Goal: Transaction & Acquisition: Book appointment/travel/reservation

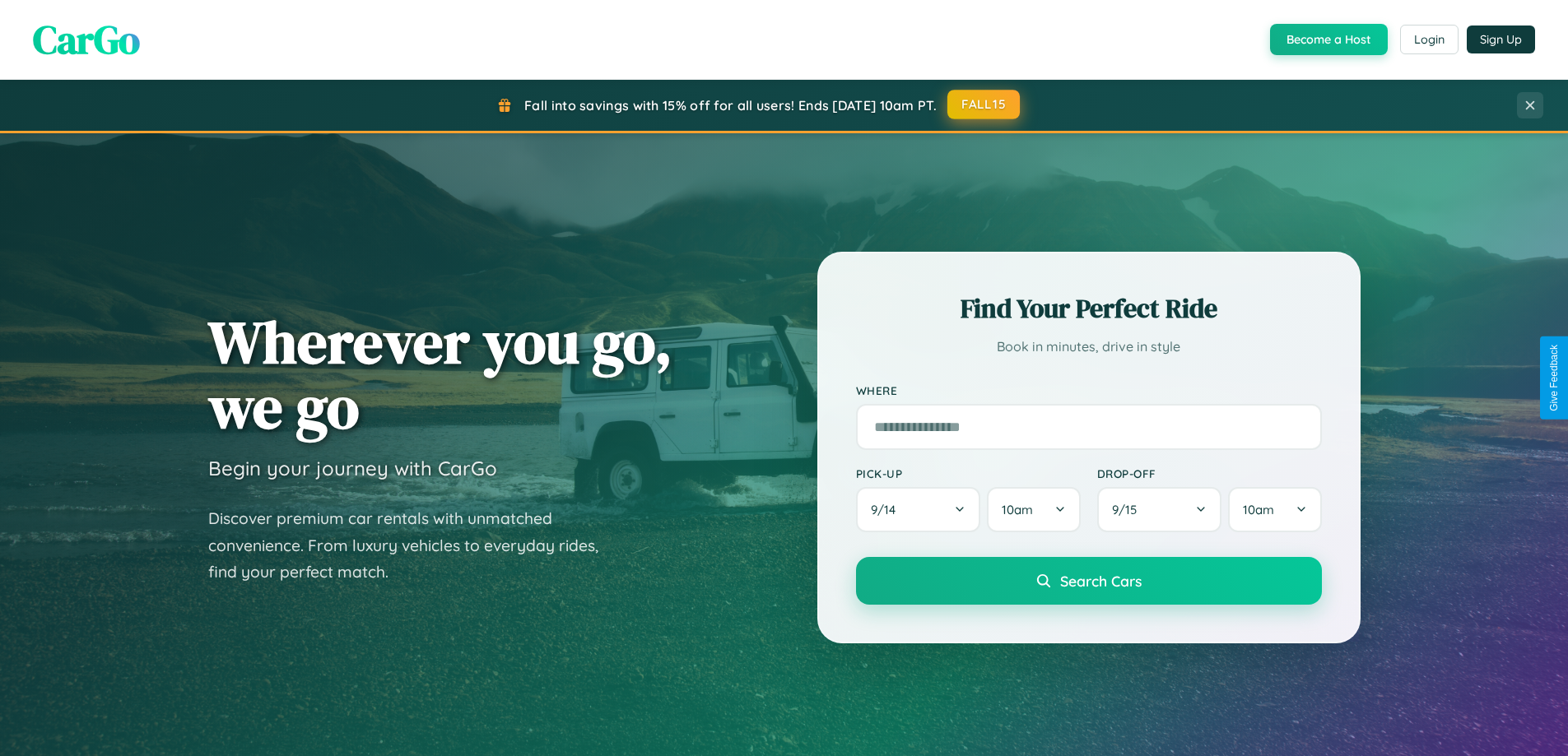
click at [985, 105] on button "FALL15" at bounding box center [984, 104] width 72 height 30
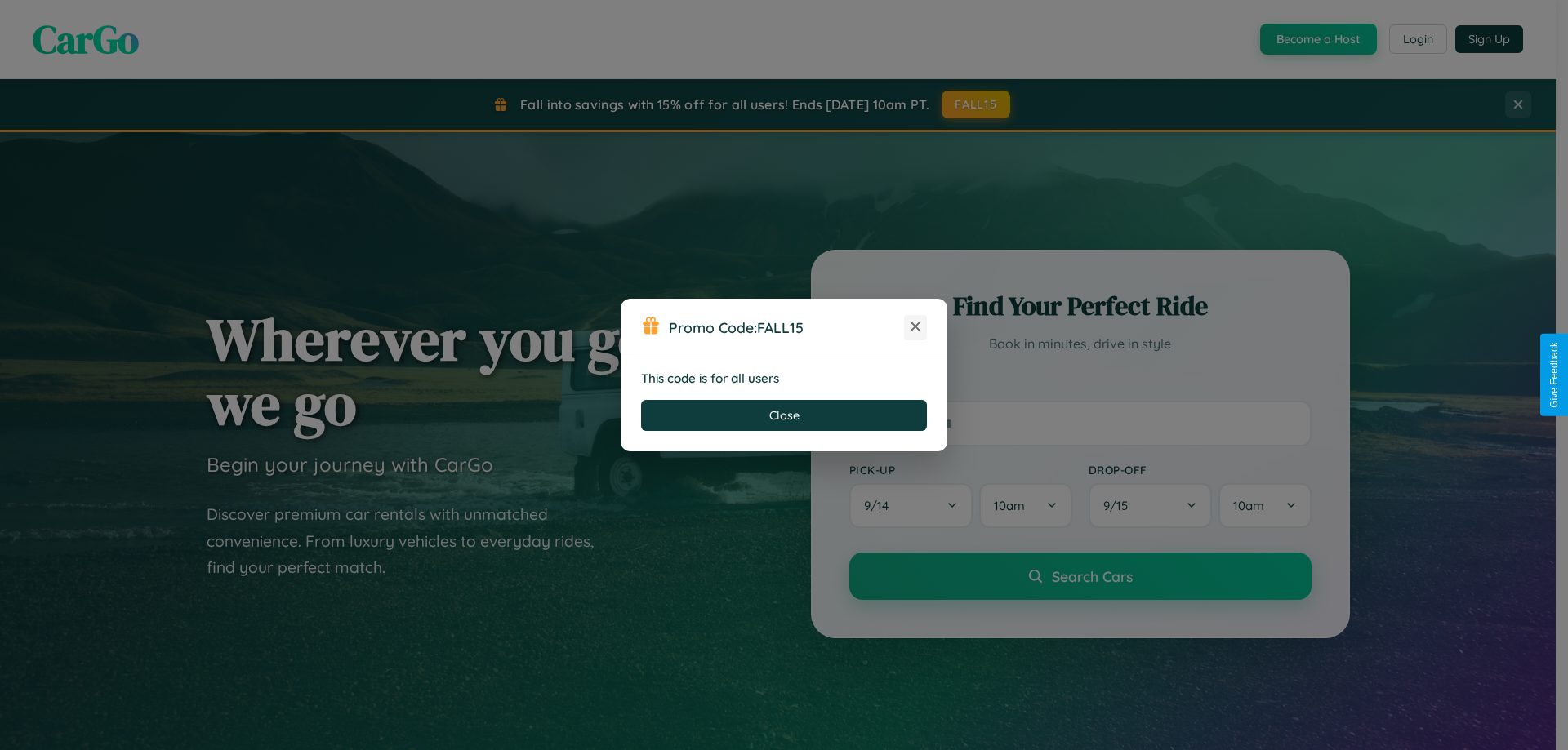
click at [916, 328] on icon at bounding box center [915, 326] width 16 height 16
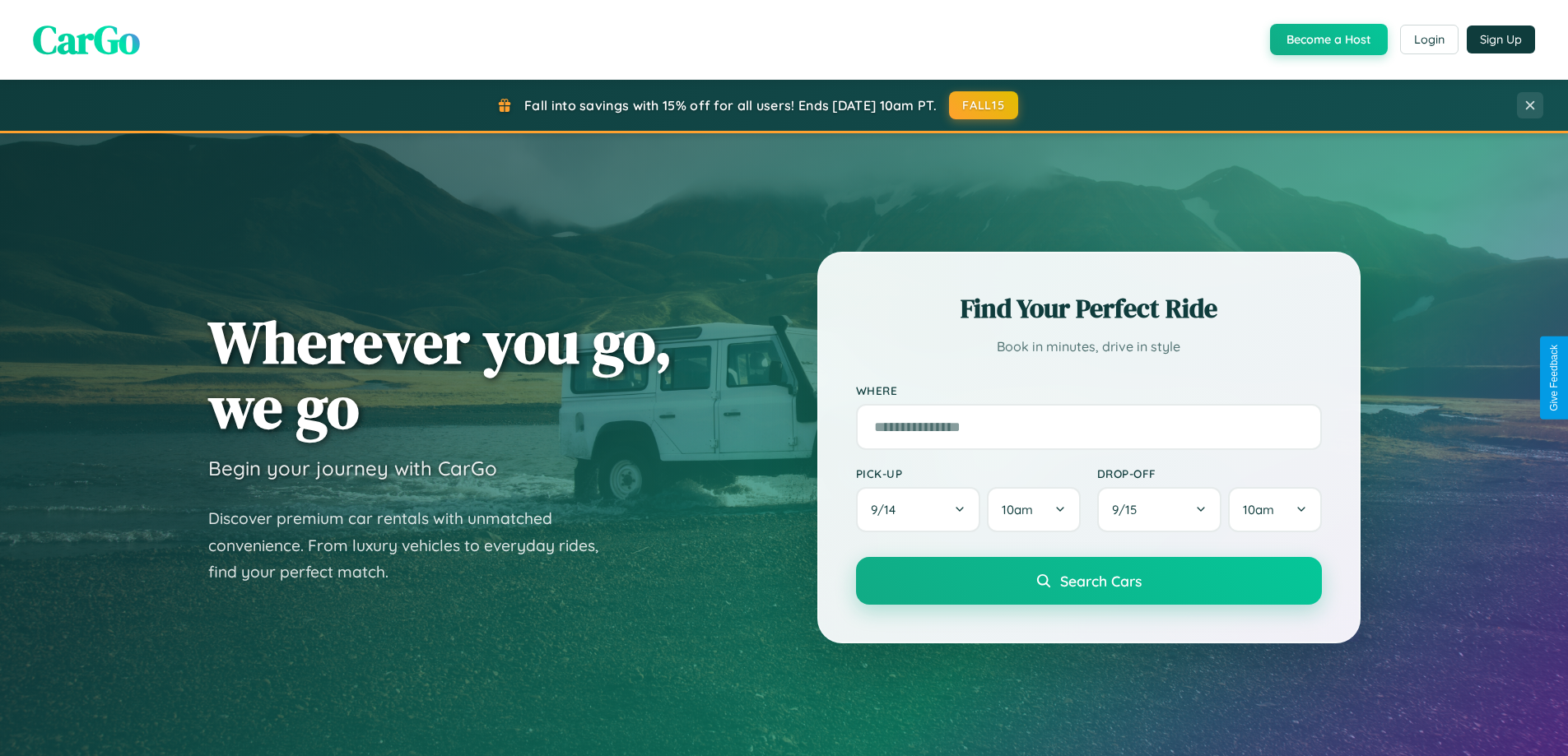
scroll to position [709, 0]
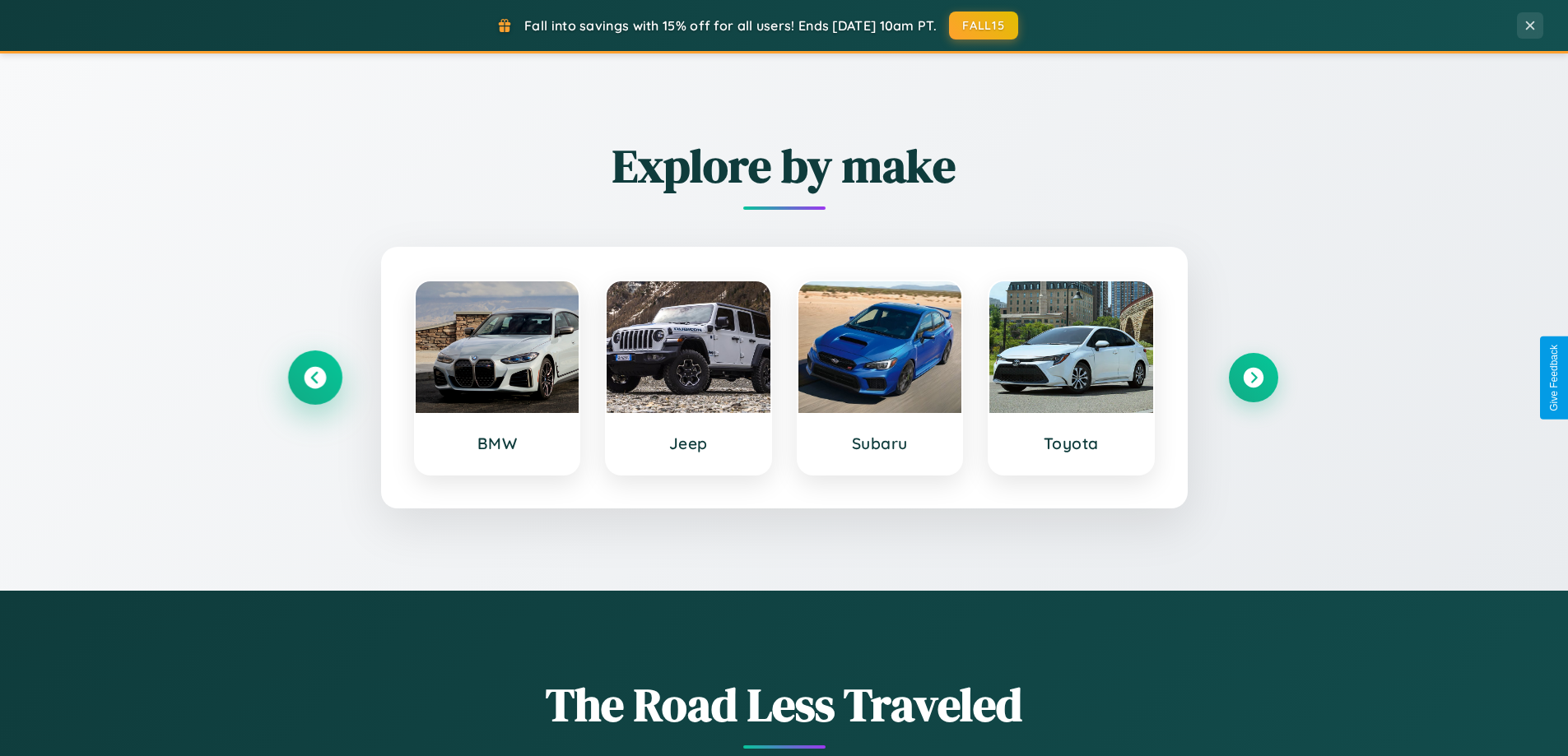
click at [314, 378] on icon at bounding box center [314, 377] width 22 height 22
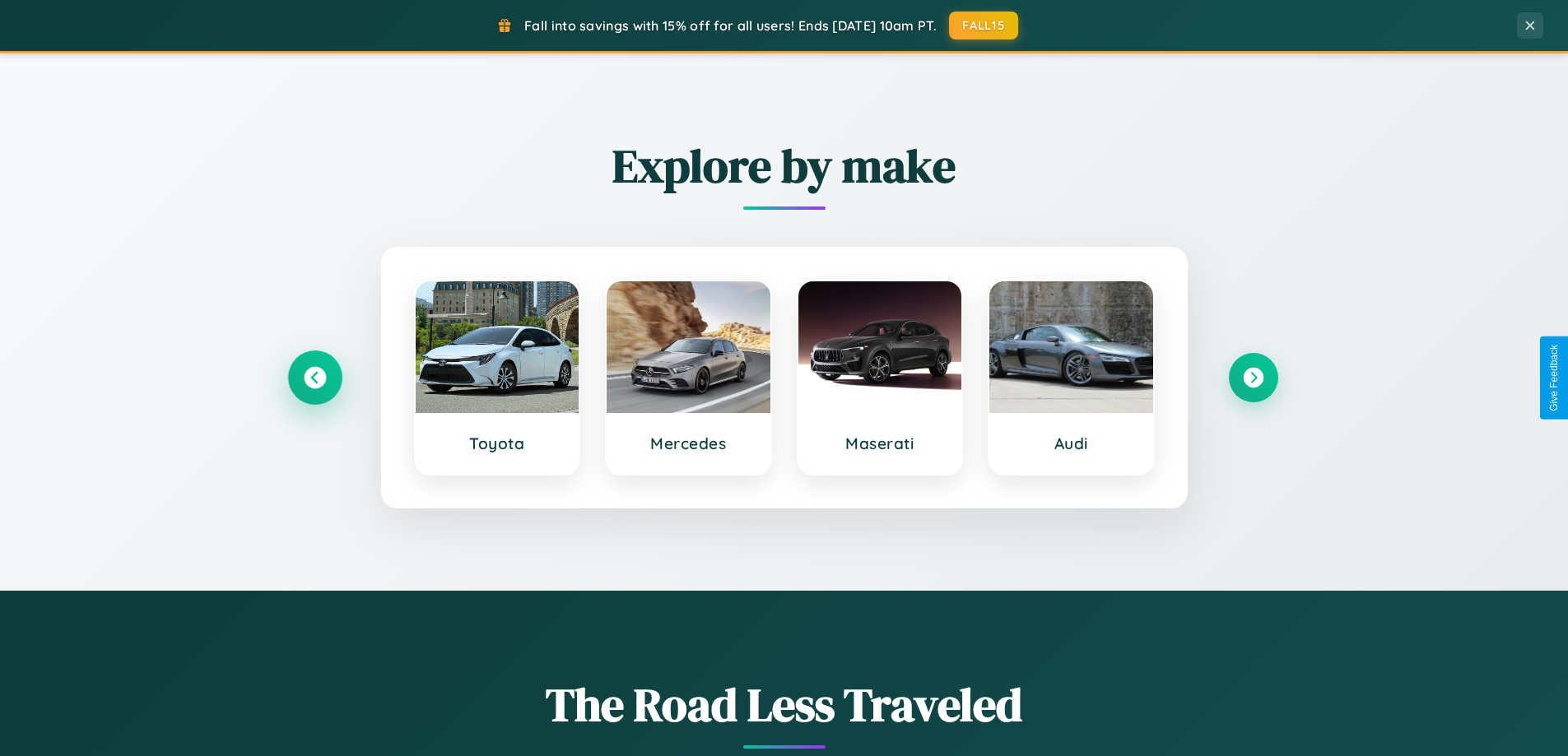
click at [314, 378] on icon at bounding box center [314, 377] width 22 height 22
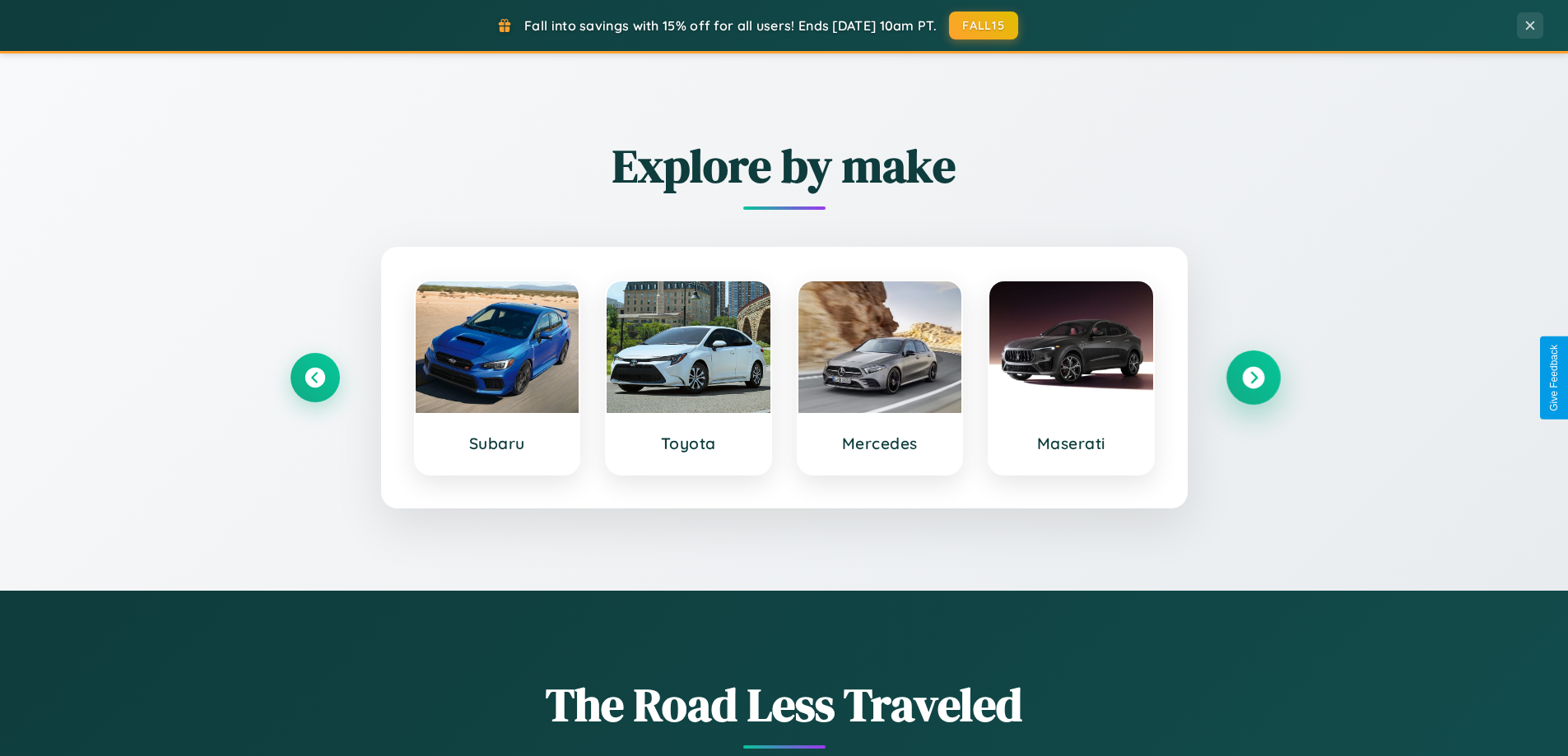
click at [1253, 378] on icon at bounding box center [1253, 377] width 22 height 22
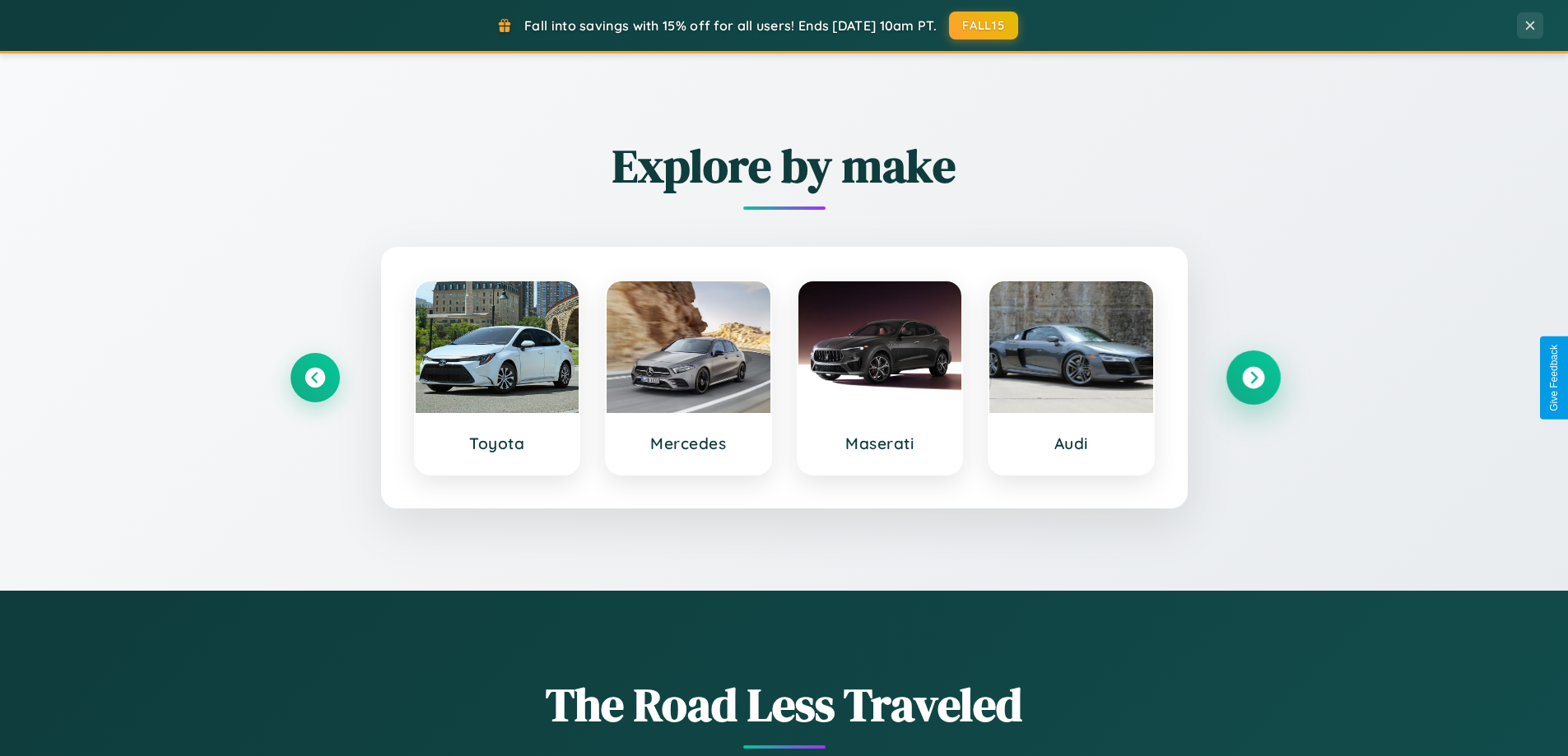
click at [1253, 378] on icon at bounding box center [1253, 377] width 22 height 22
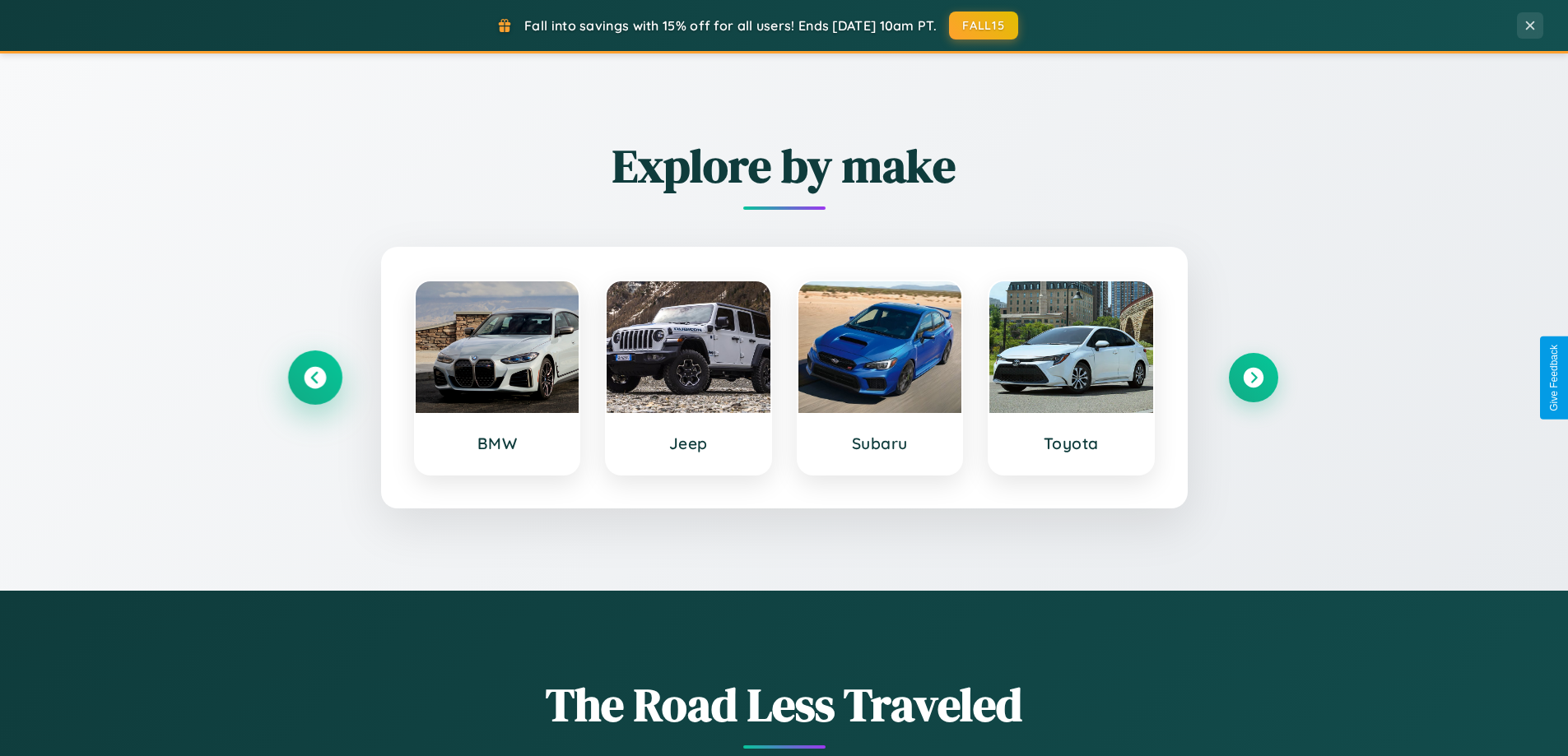
click at [314, 378] on icon at bounding box center [314, 377] width 22 height 22
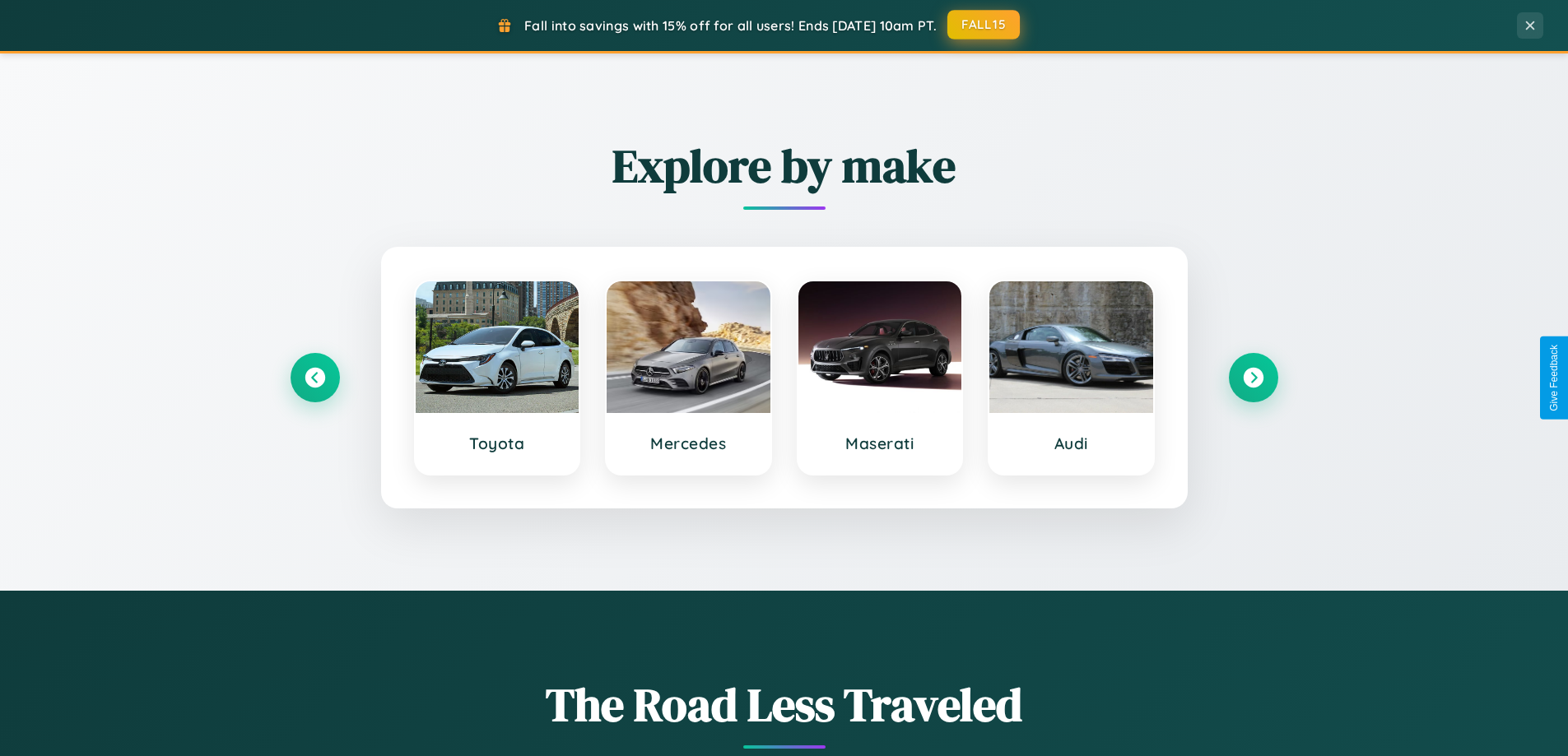
click at [985, 26] on button "FALL15" at bounding box center [984, 24] width 72 height 30
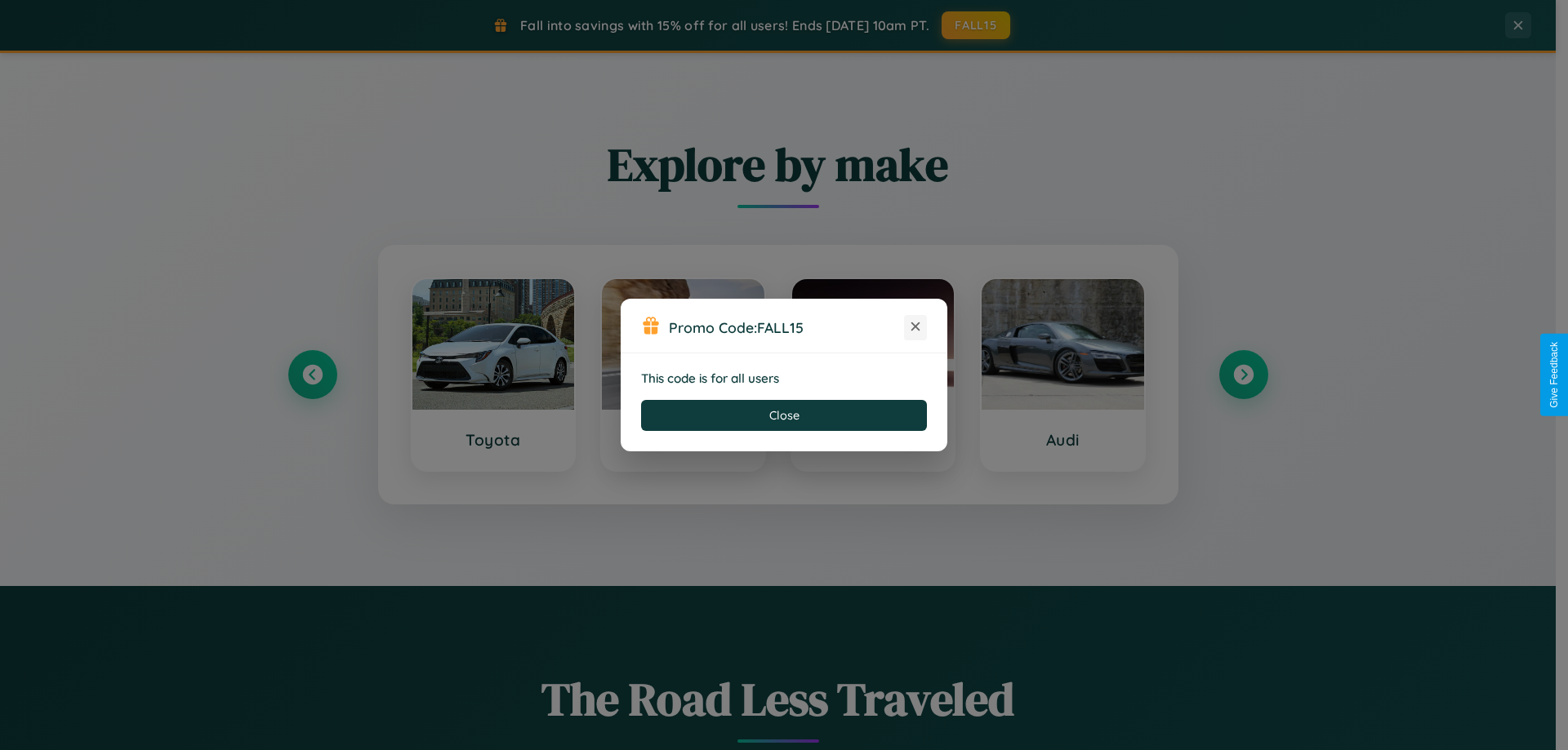
click at [916, 328] on icon at bounding box center [915, 326] width 16 height 16
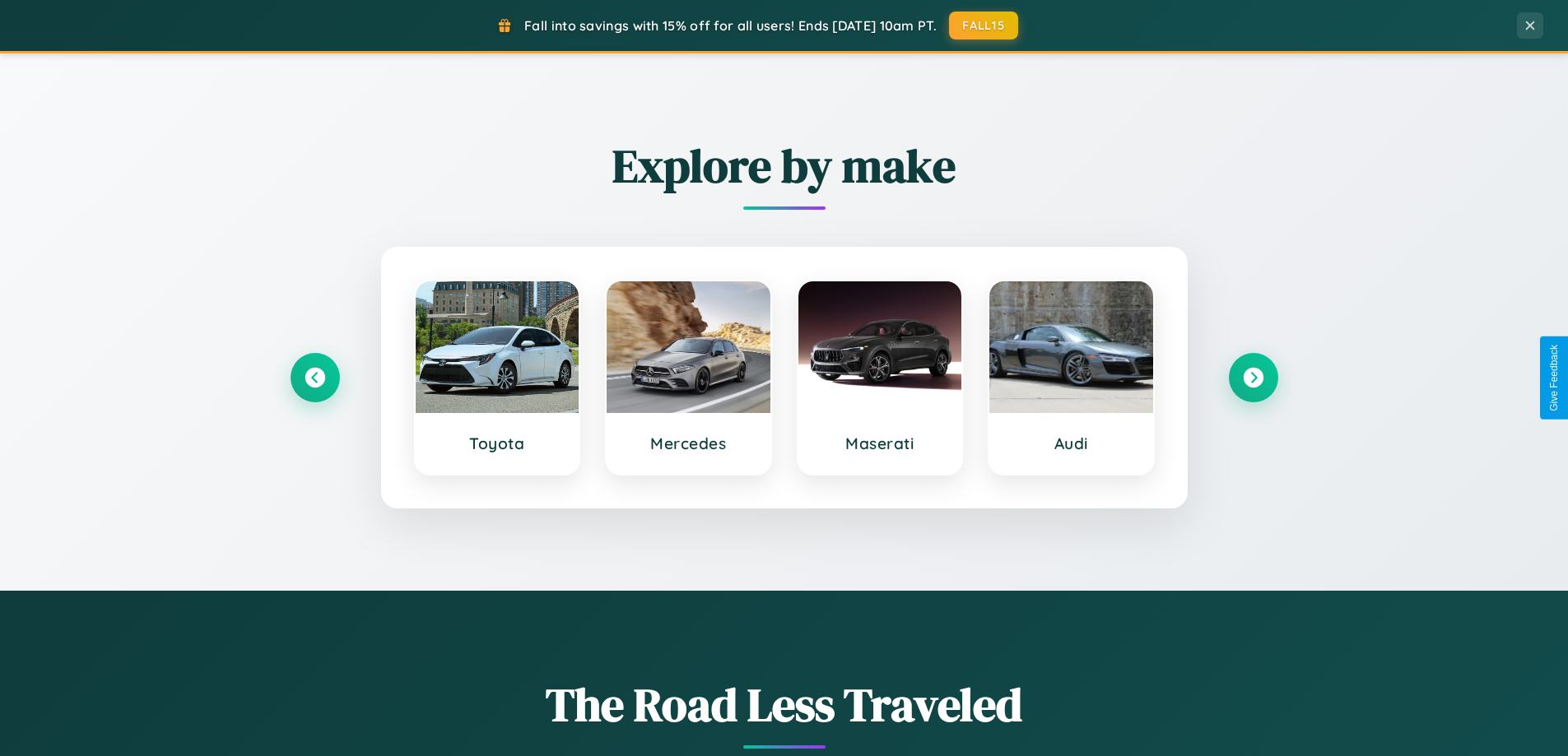
scroll to position [3167, 0]
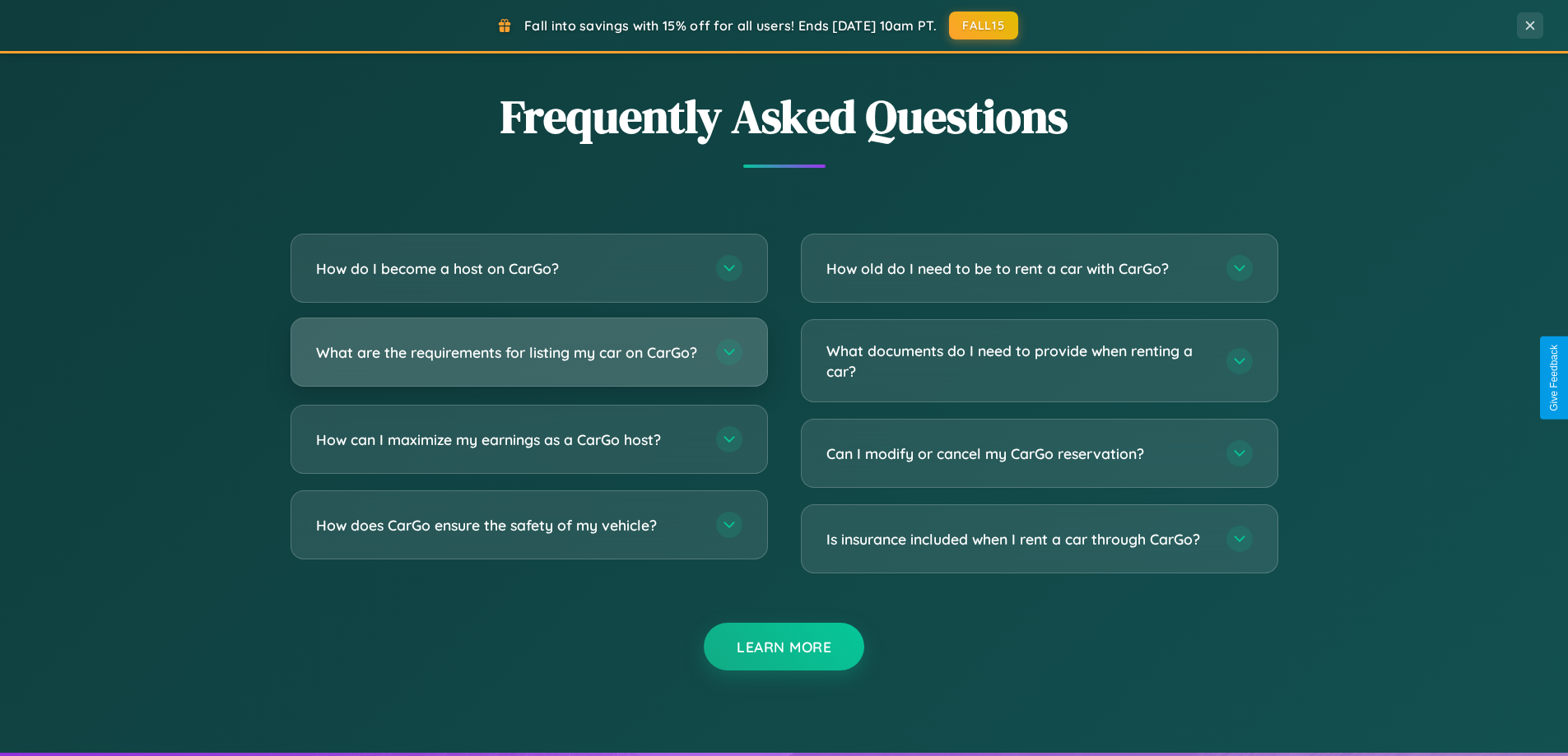
click at [529, 359] on h3 "What are the requirements for listing my car on CarGo?" at bounding box center [508, 353] width 384 height 21
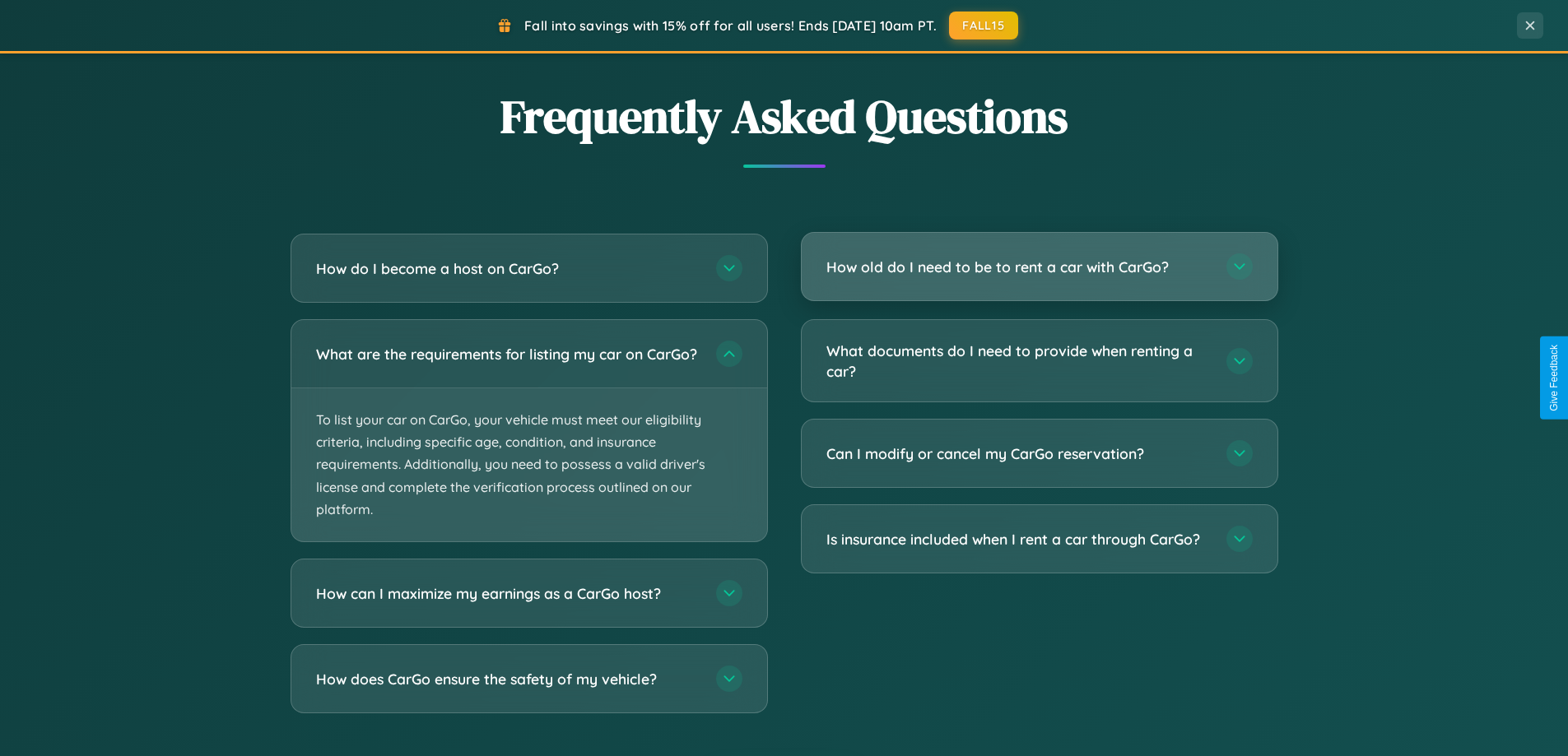
click at [1039, 267] on h3 "How old do I need to be to rent a car with CarGo?" at bounding box center [1018, 268] width 384 height 21
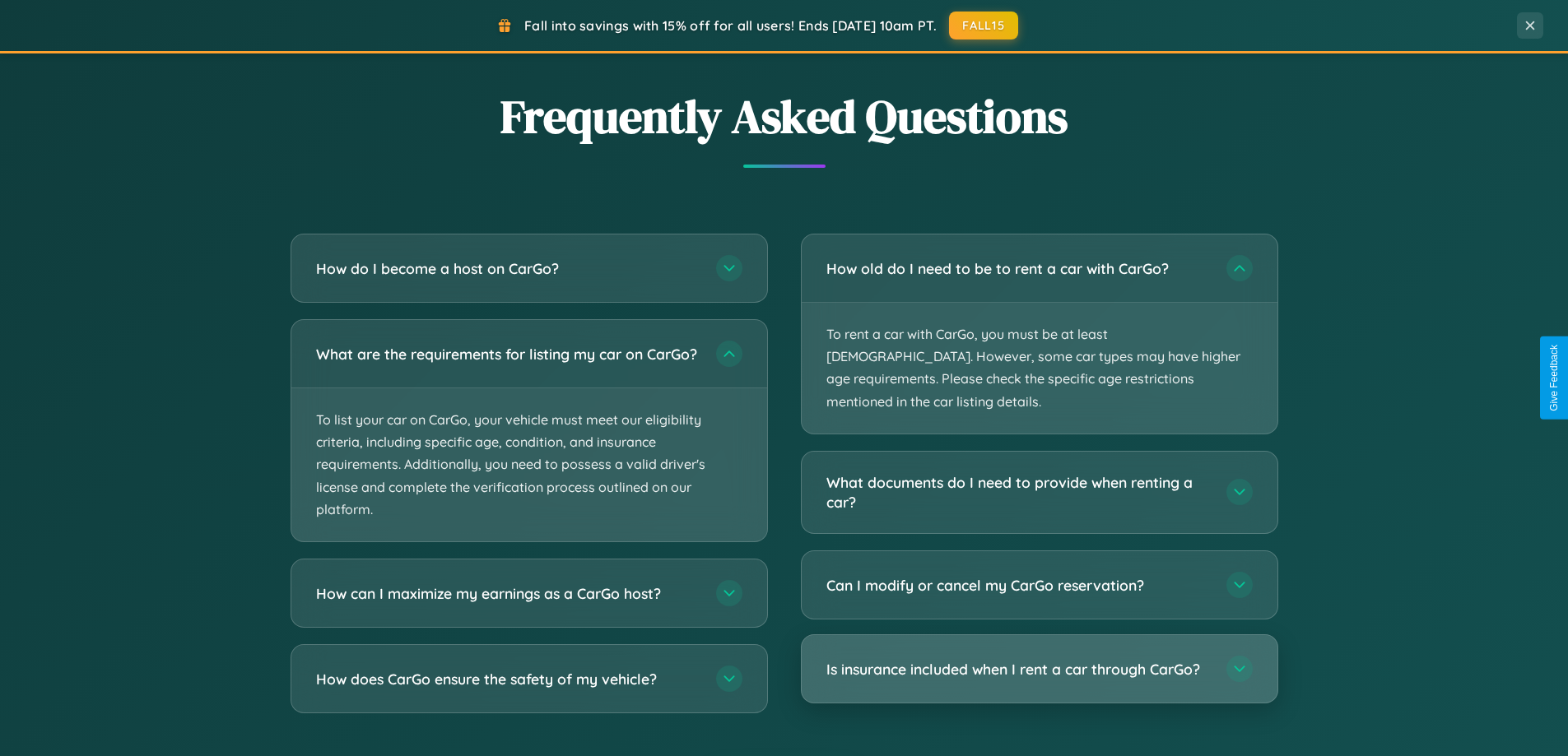
click at [1039, 659] on h3 "Is insurance included when I rent a car through CarGo?" at bounding box center [1018, 669] width 384 height 21
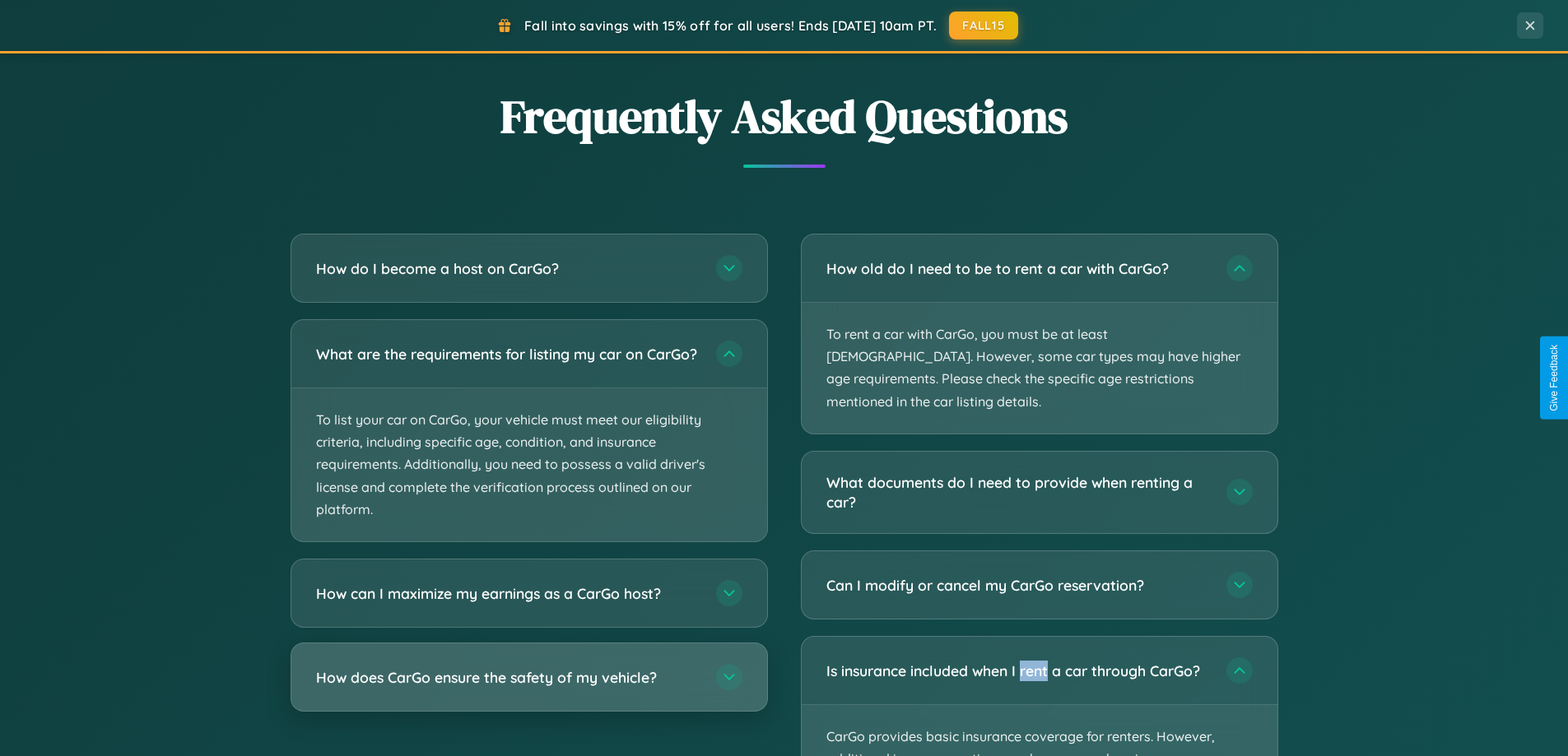
click at [529, 688] on h3 "How does CarGo ensure the safety of my vehicle?" at bounding box center [508, 678] width 384 height 21
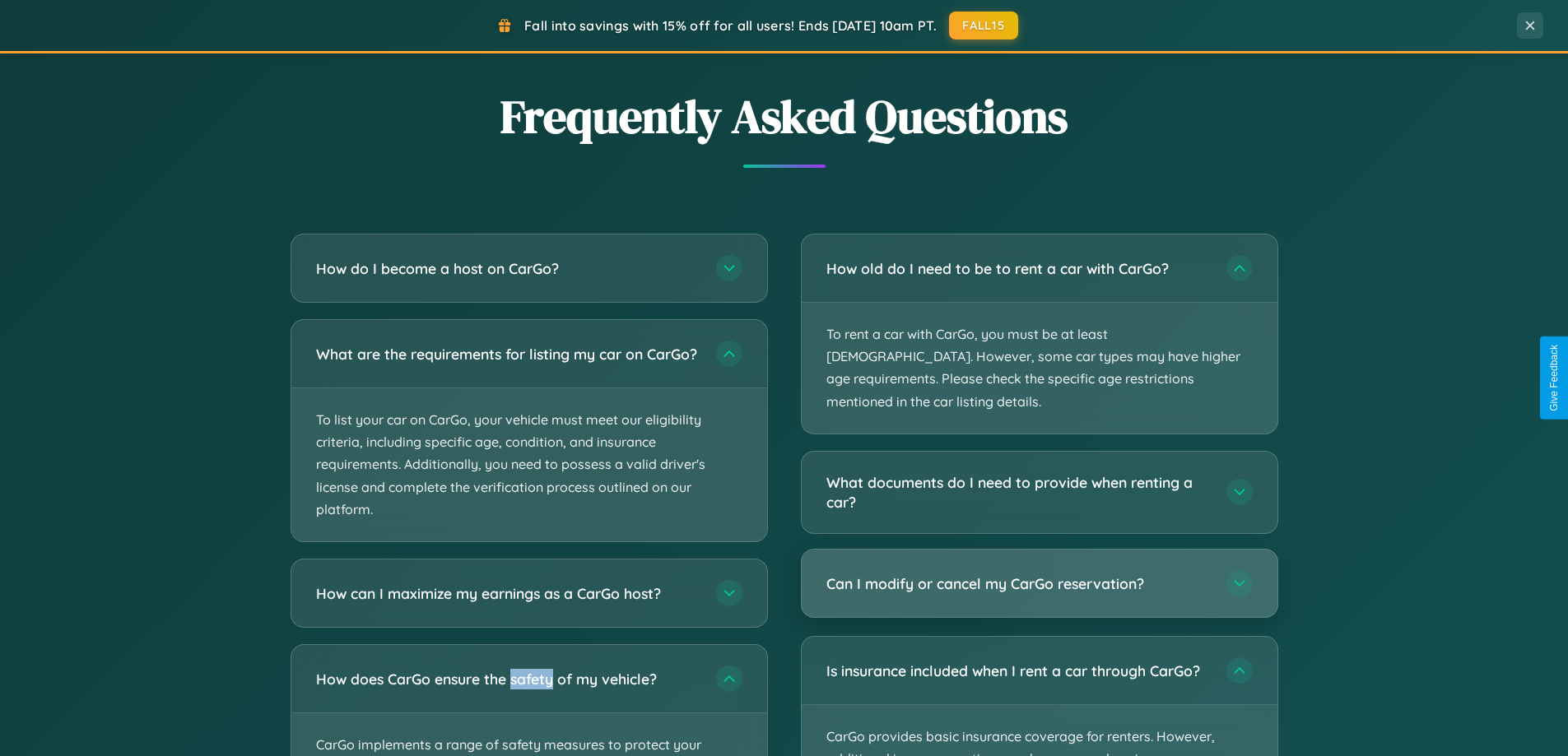
click at [1039, 573] on h3 "Can I modify or cancel my CarGo reservation?" at bounding box center [1018, 584] width 384 height 21
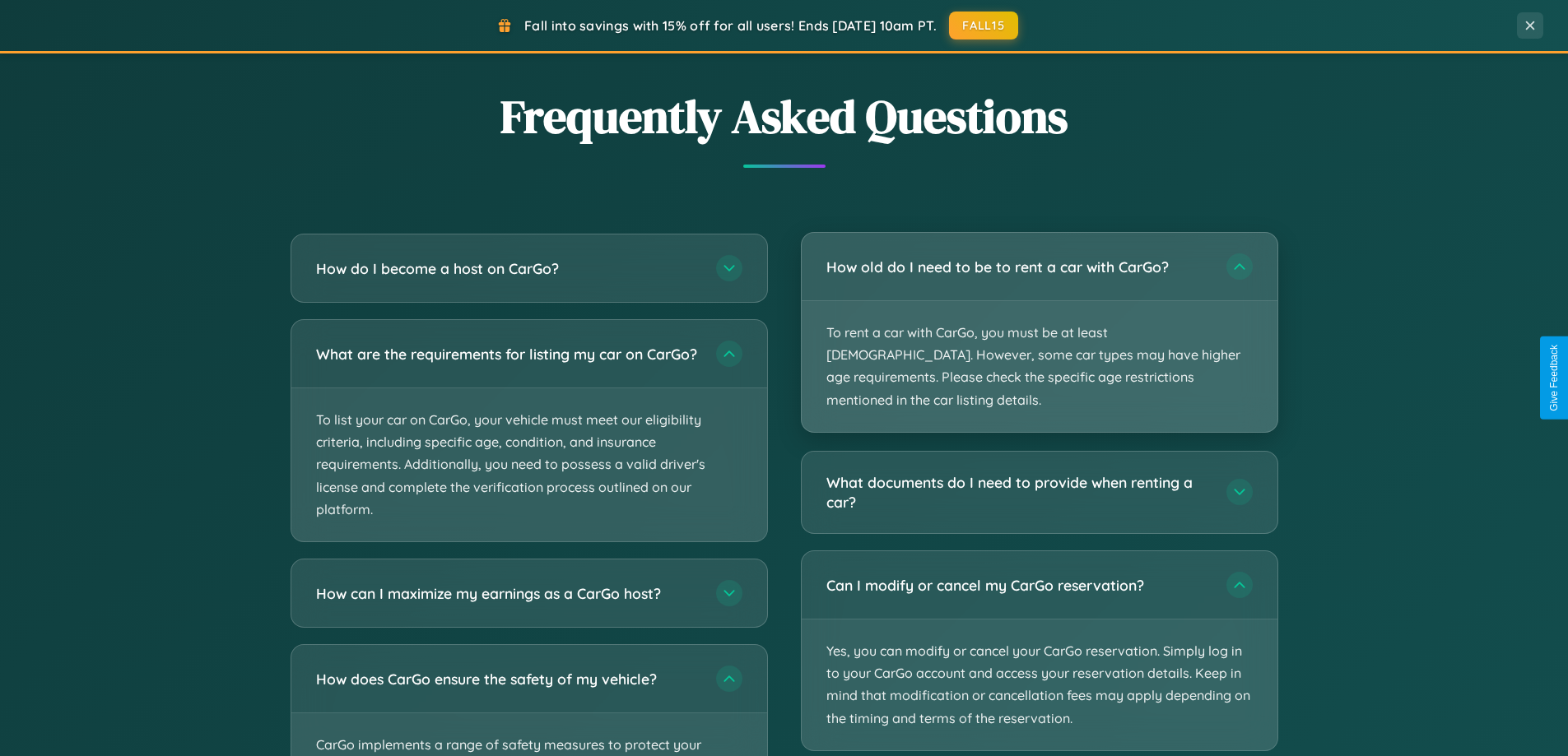
click at [1039, 323] on p "To rent a car with CarGo, you must be at least [DEMOGRAPHIC_DATA]. However, som…" at bounding box center [1040, 366] width 476 height 130
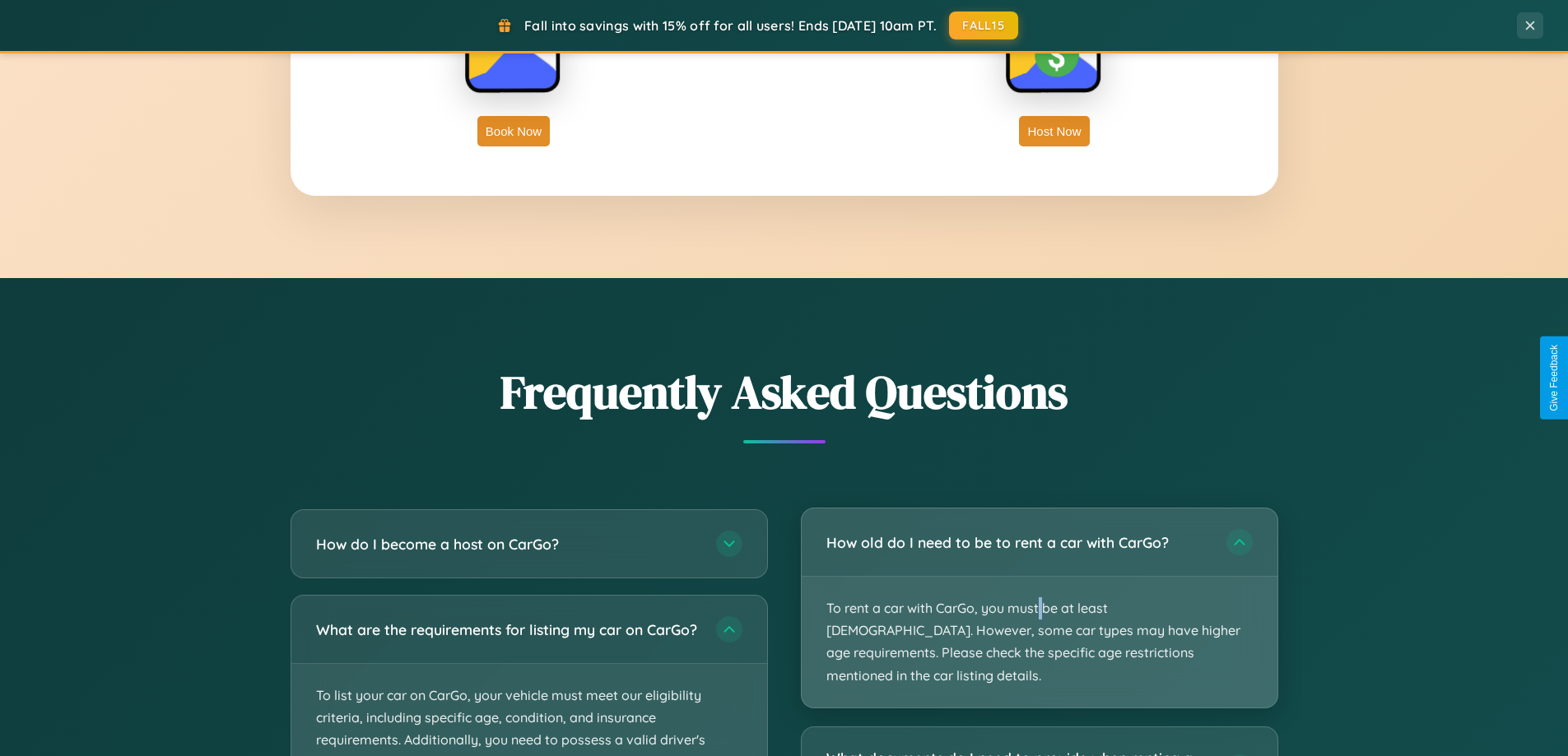
scroll to position [2644, 0]
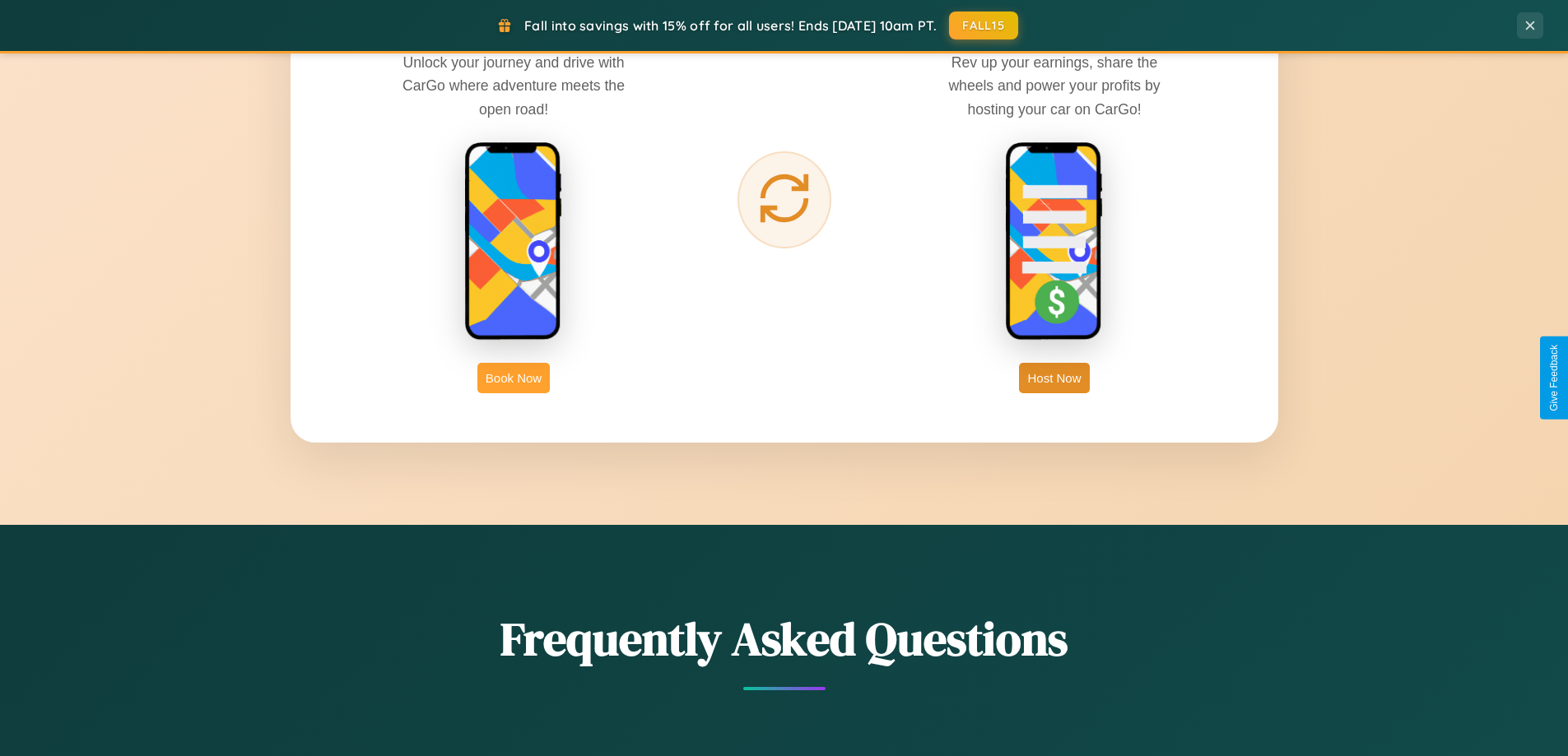
click at [513, 378] on button "Book Now" at bounding box center [513, 378] width 72 height 30
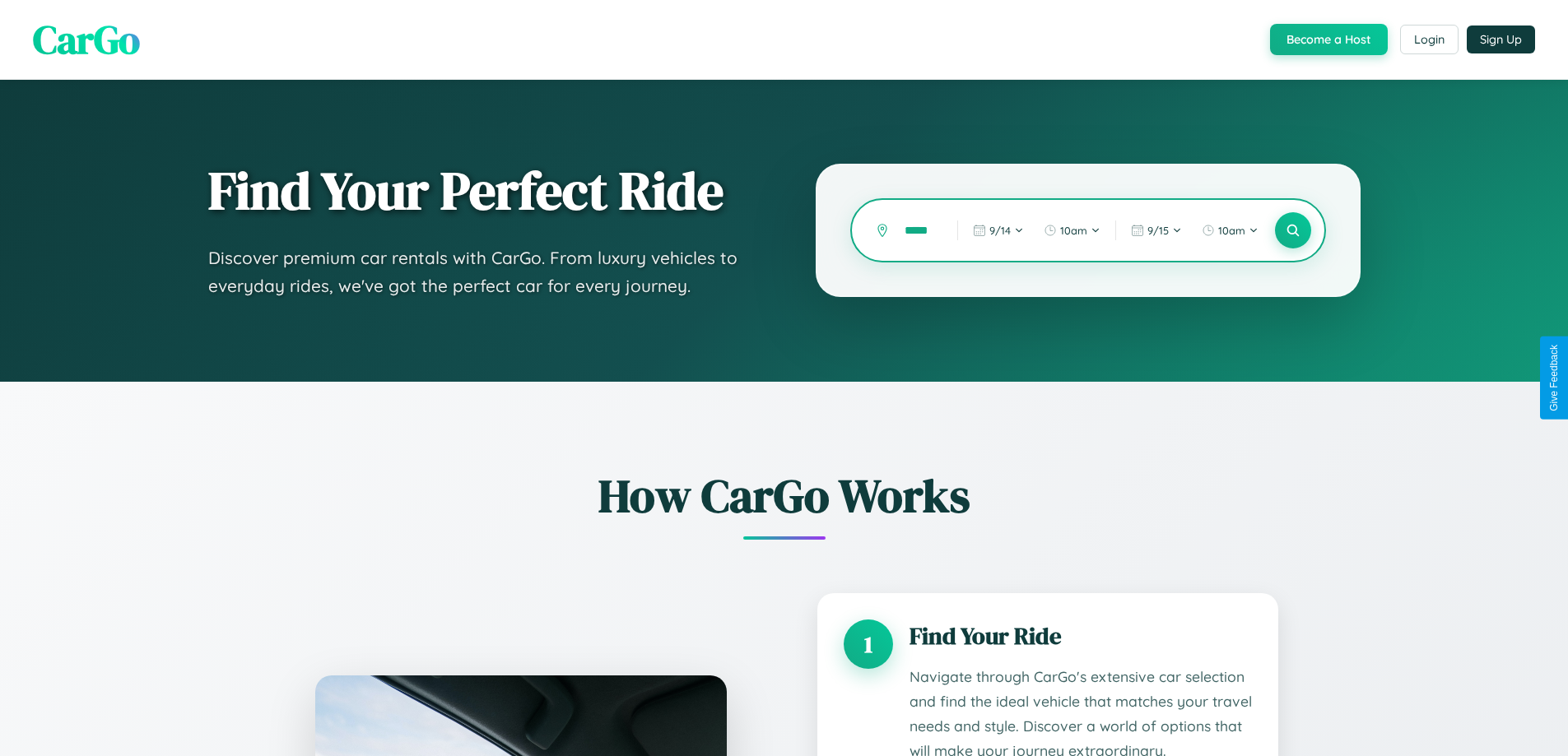
type input "******"
